Goal: Information Seeking & Learning: Learn about a topic

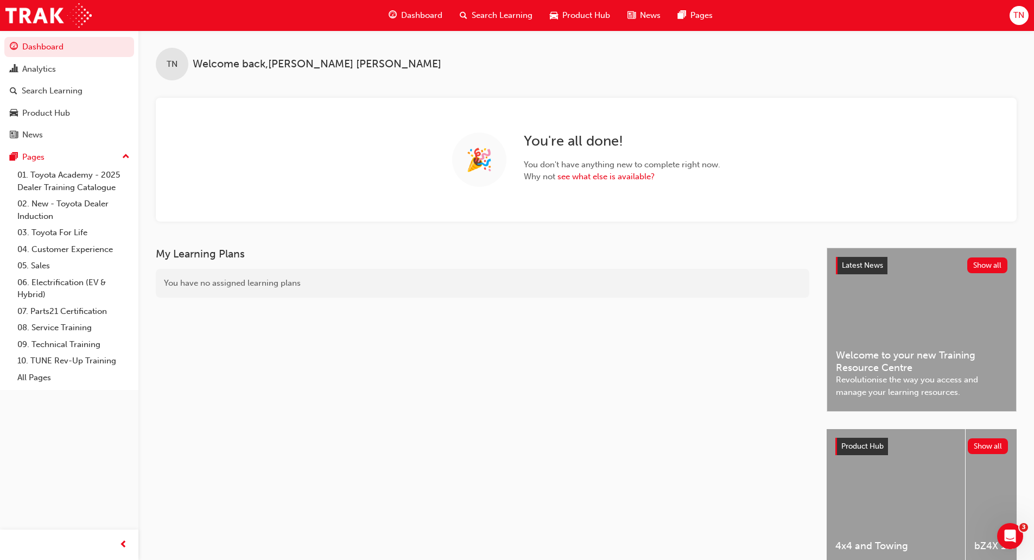
click at [505, 14] on span "Search Learning" at bounding box center [502, 15] width 61 height 12
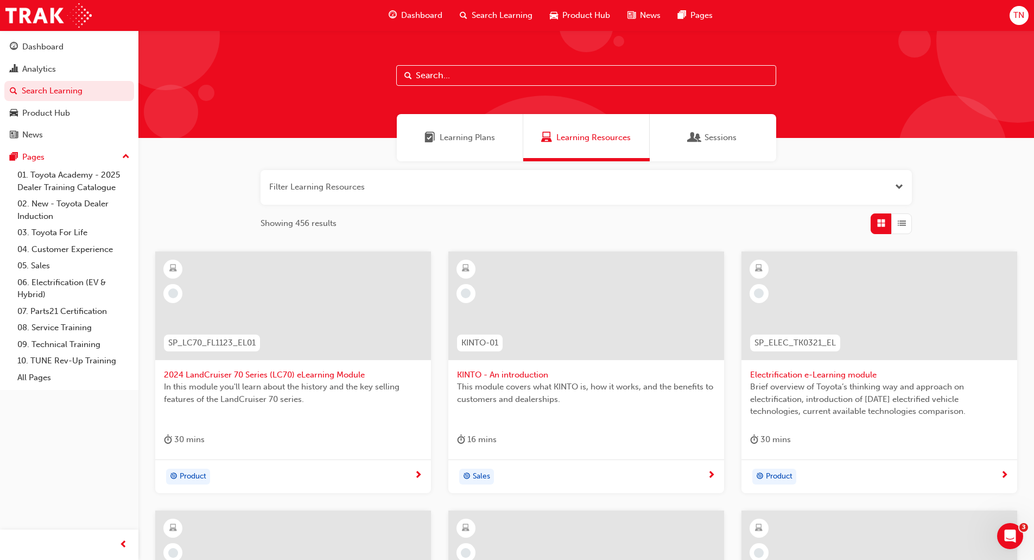
click at [354, 187] on button "button" at bounding box center [587, 187] width 652 height 35
